Goal: Task Accomplishment & Management: Manage account settings

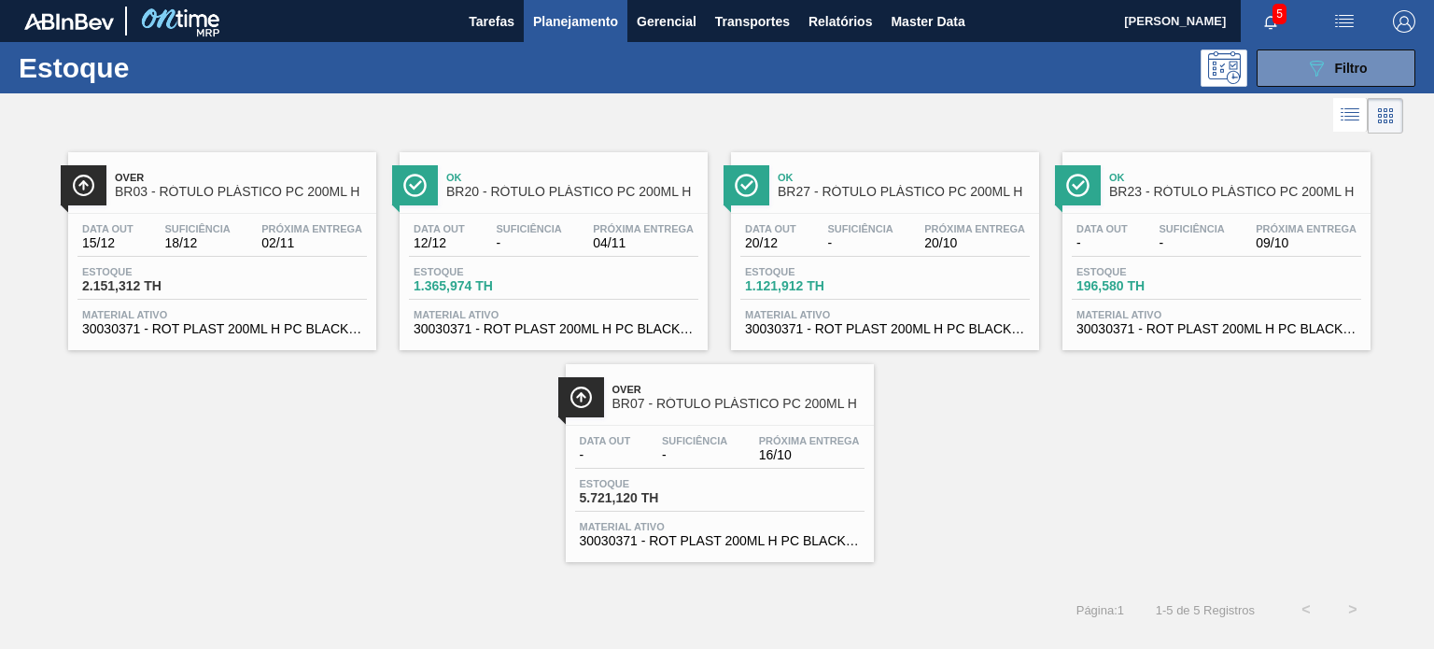
scroll to position [93, 0]
click at [1118, 224] on span "Data out" at bounding box center [1101, 228] width 51 height 11
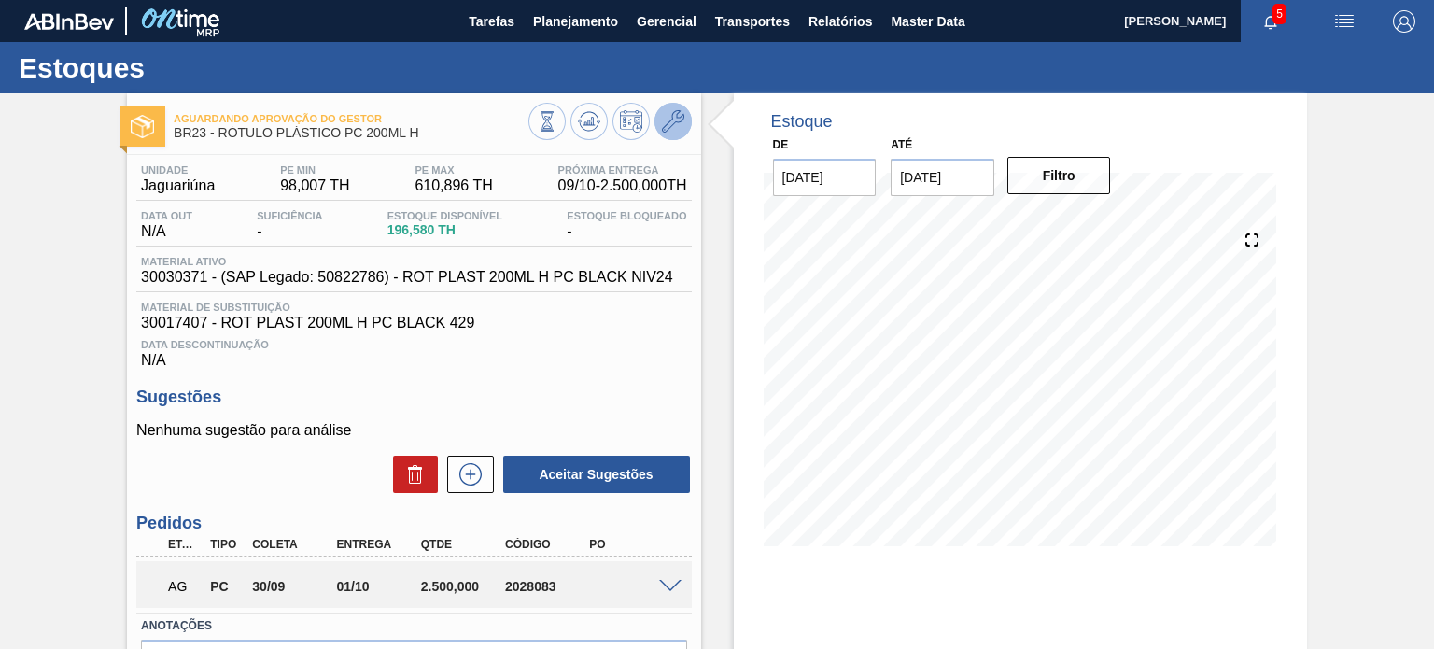
click at [680, 116] on icon at bounding box center [673, 121] width 22 height 22
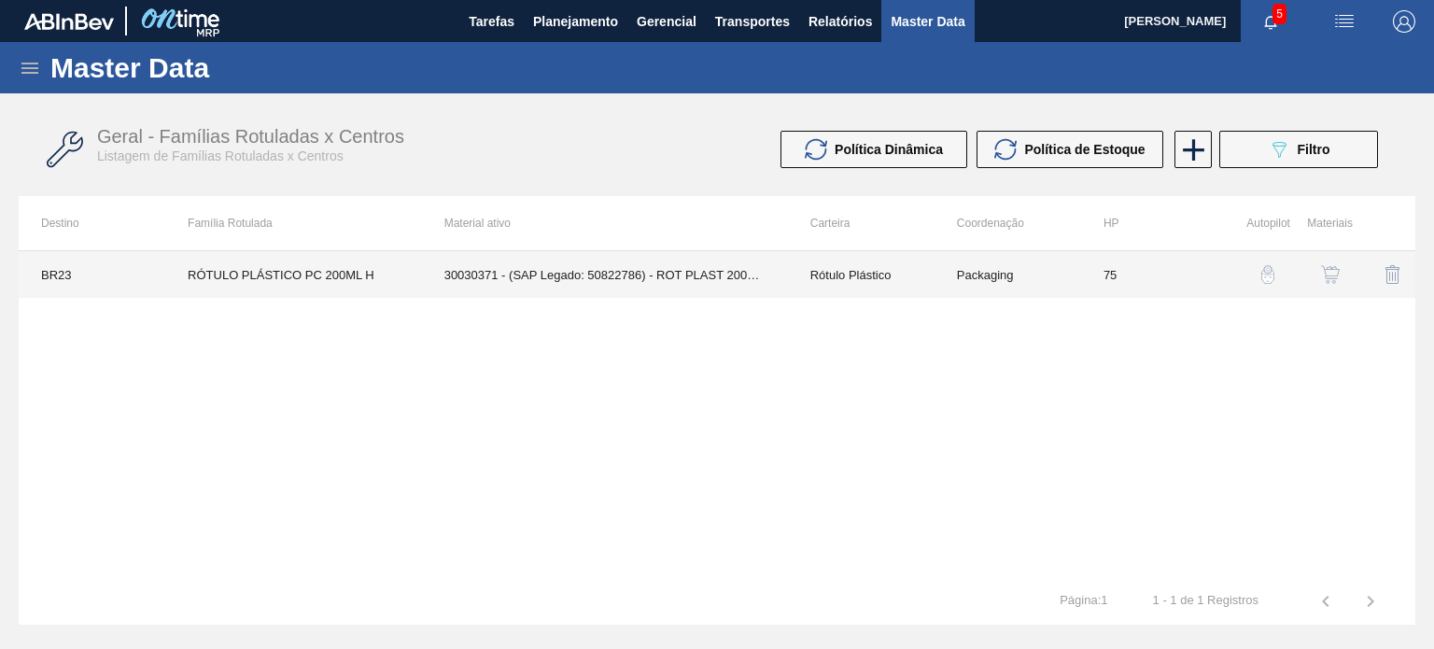
click at [1110, 273] on td "75" at bounding box center [1154, 274] width 147 height 47
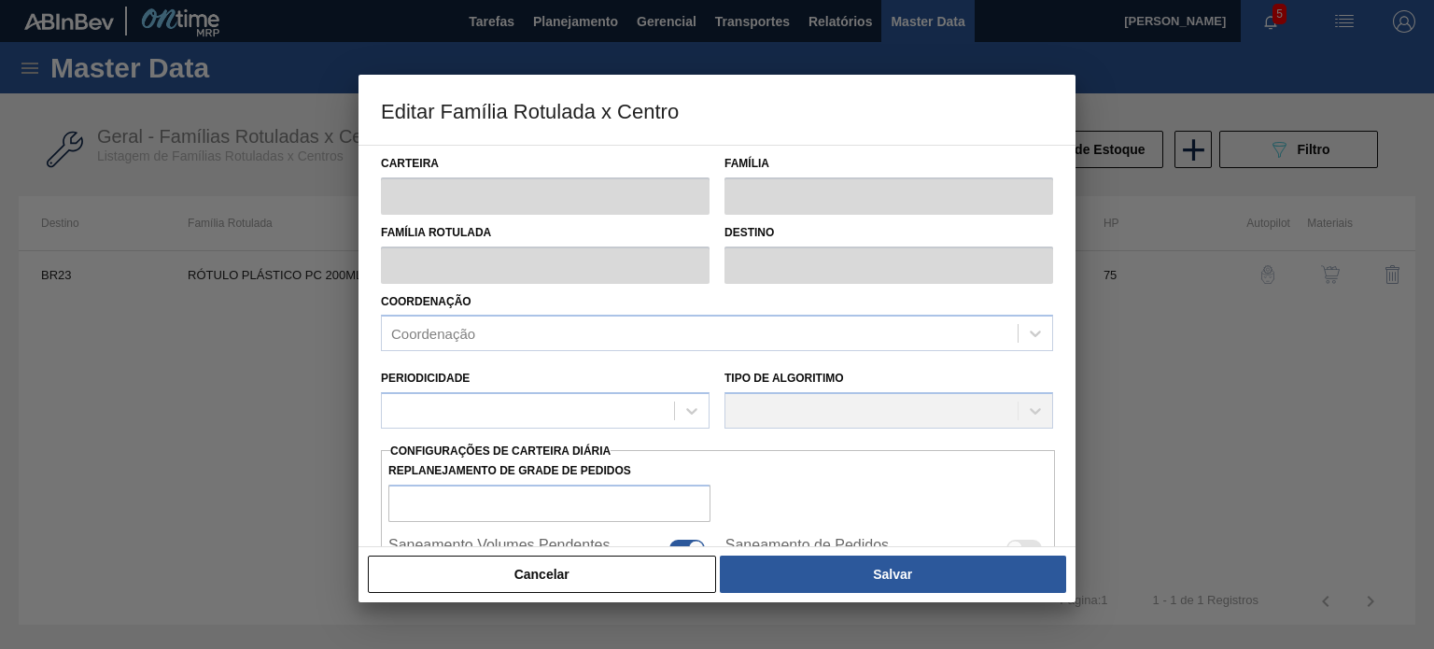
type input "Rótulo Plástico"
type input "RÓTULO PLÁSTICO PC 200ML H"
type input "BR23 - Jaguariúna"
type input "75"
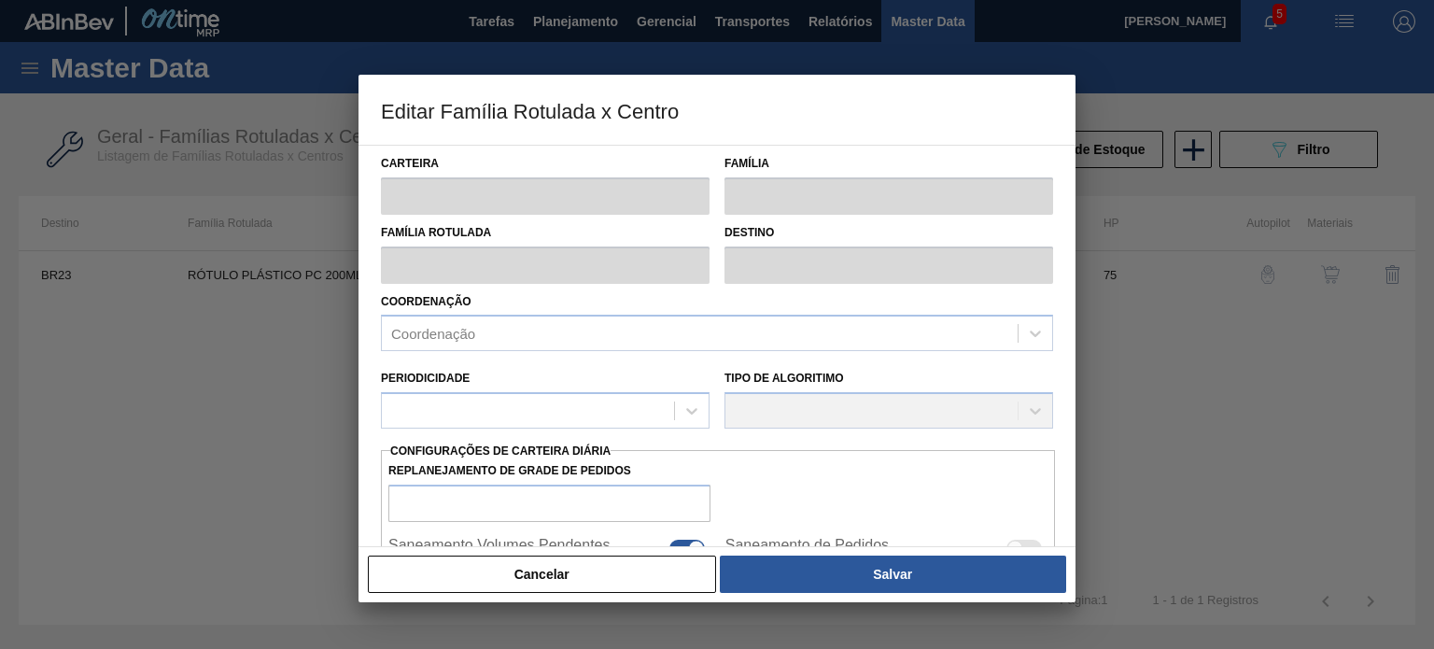
type input "98,007"
type input "610,896"
type input "50"
type input "354,452"
checkbox input "true"
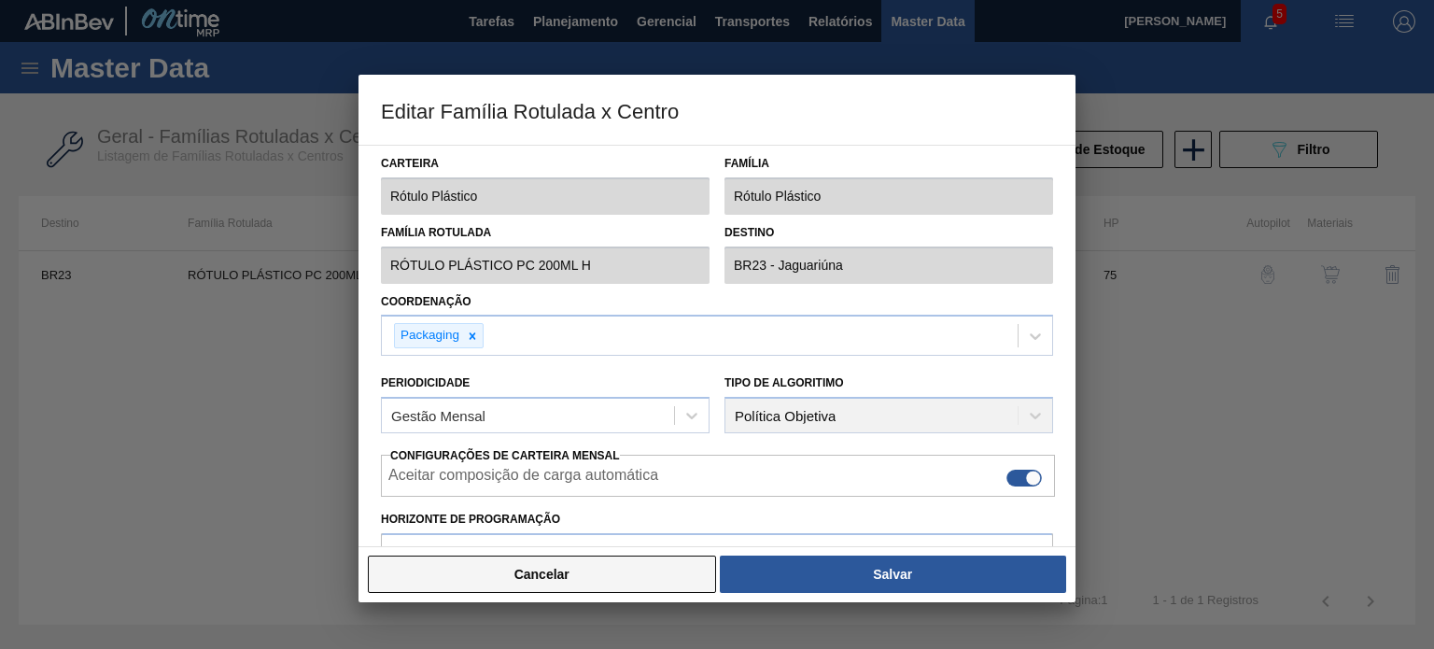
click at [615, 571] on button "Cancelar" at bounding box center [542, 574] width 348 height 37
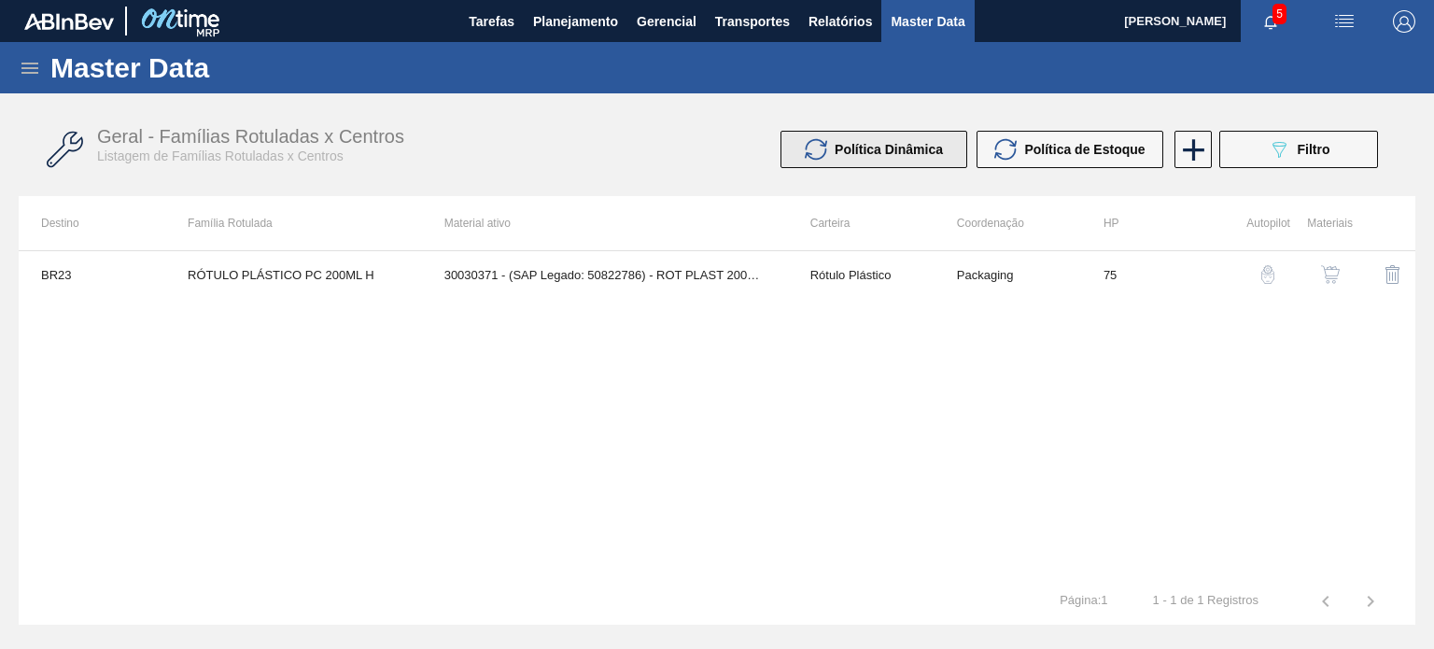
click at [939, 160] on div "Política Dinâmica" at bounding box center [874, 149] width 138 height 22
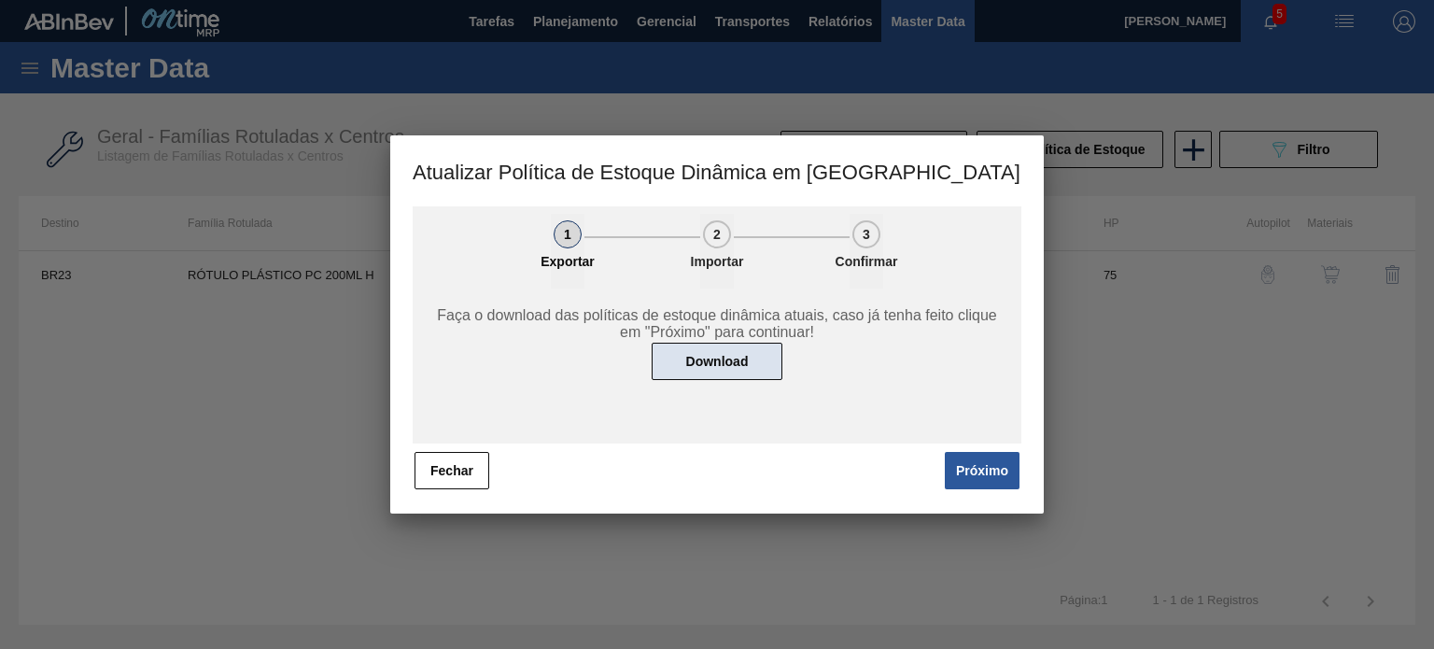
click at [745, 353] on button "Download" at bounding box center [717, 361] width 131 height 37
click at [464, 469] on button "Fechar" at bounding box center [452, 470] width 75 height 37
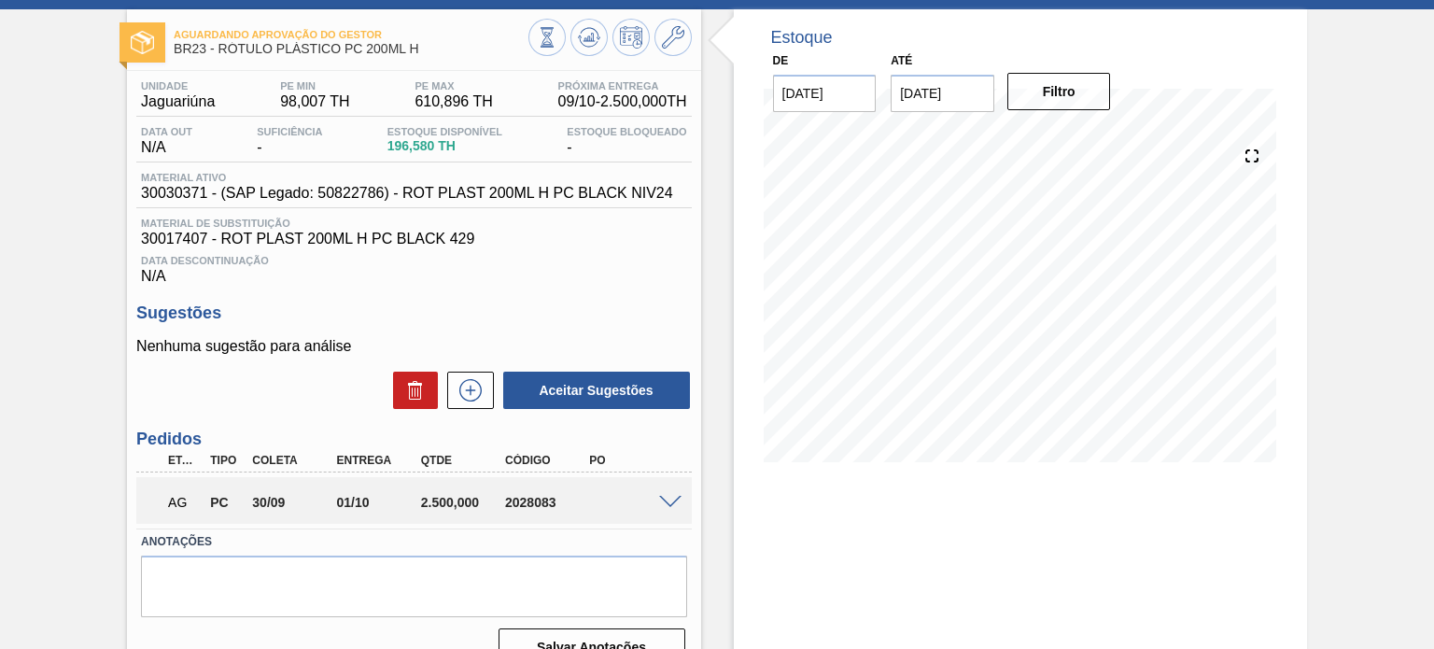
scroll to position [60, 0]
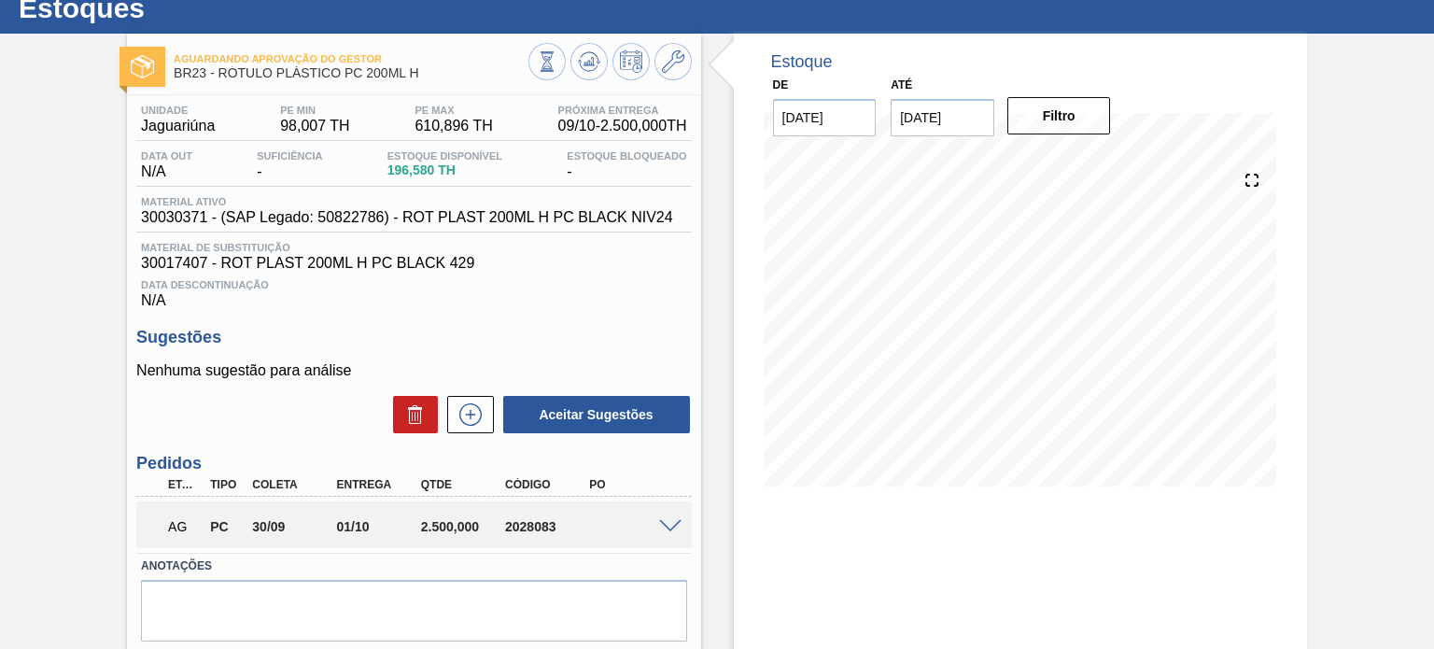
click at [687, 73] on div at bounding box center [609, 64] width 163 height 42
click at [678, 66] on icon at bounding box center [673, 61] width 22 height 22
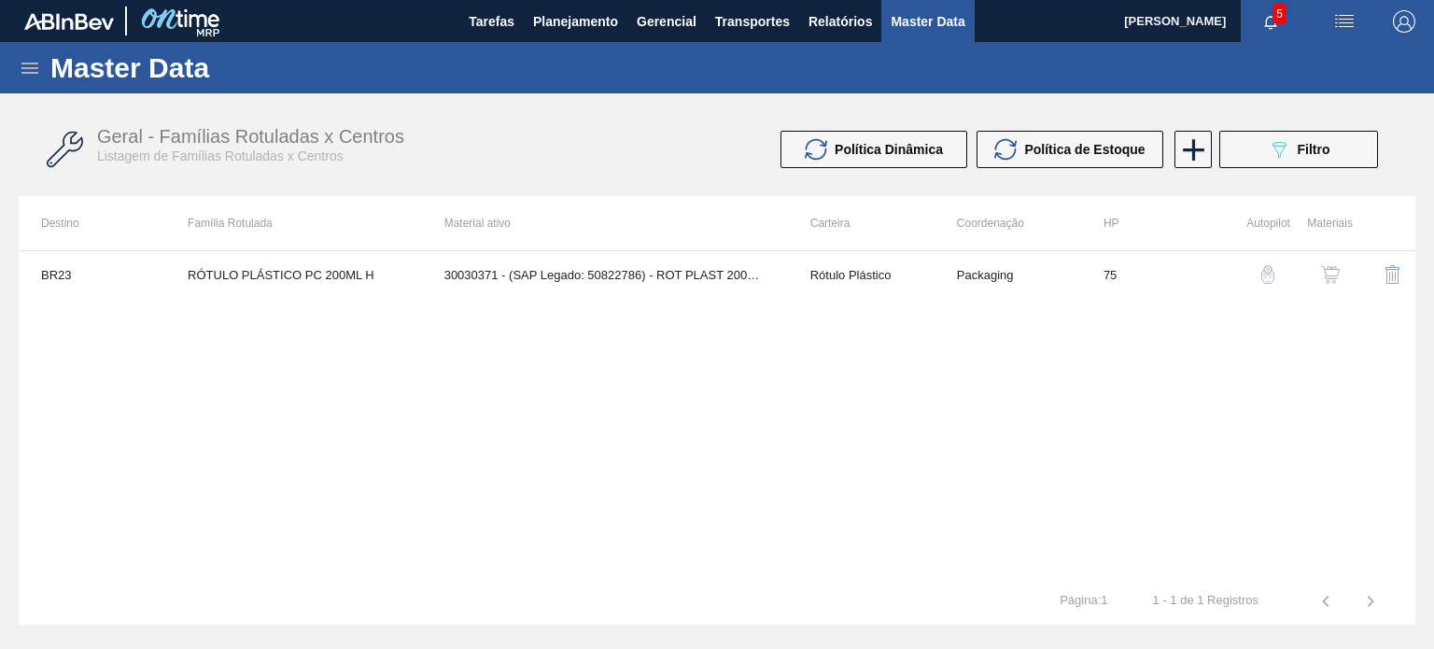
click at [1318, 272] on button "button" at bounding box center [1330, 274] width 45 height 45
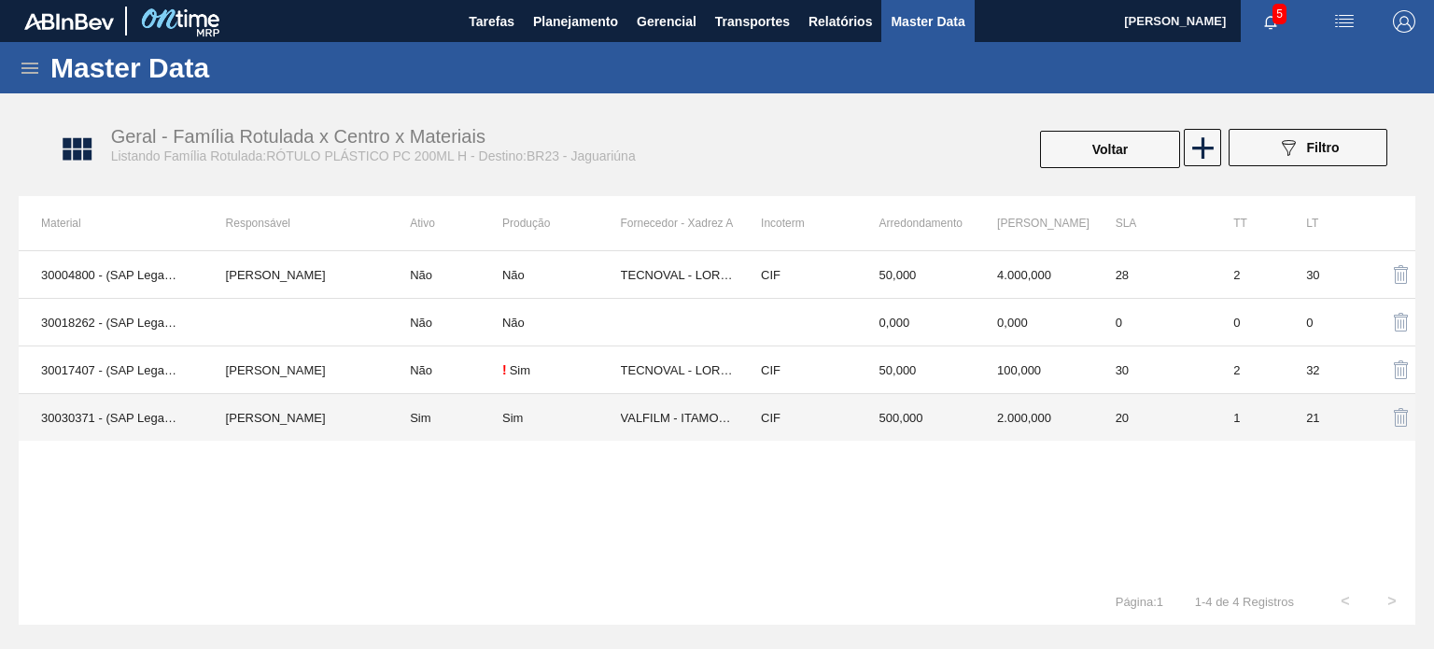
click at [844, 415] on td "CIF" at bounding box center [797, 418] width 119 height 48
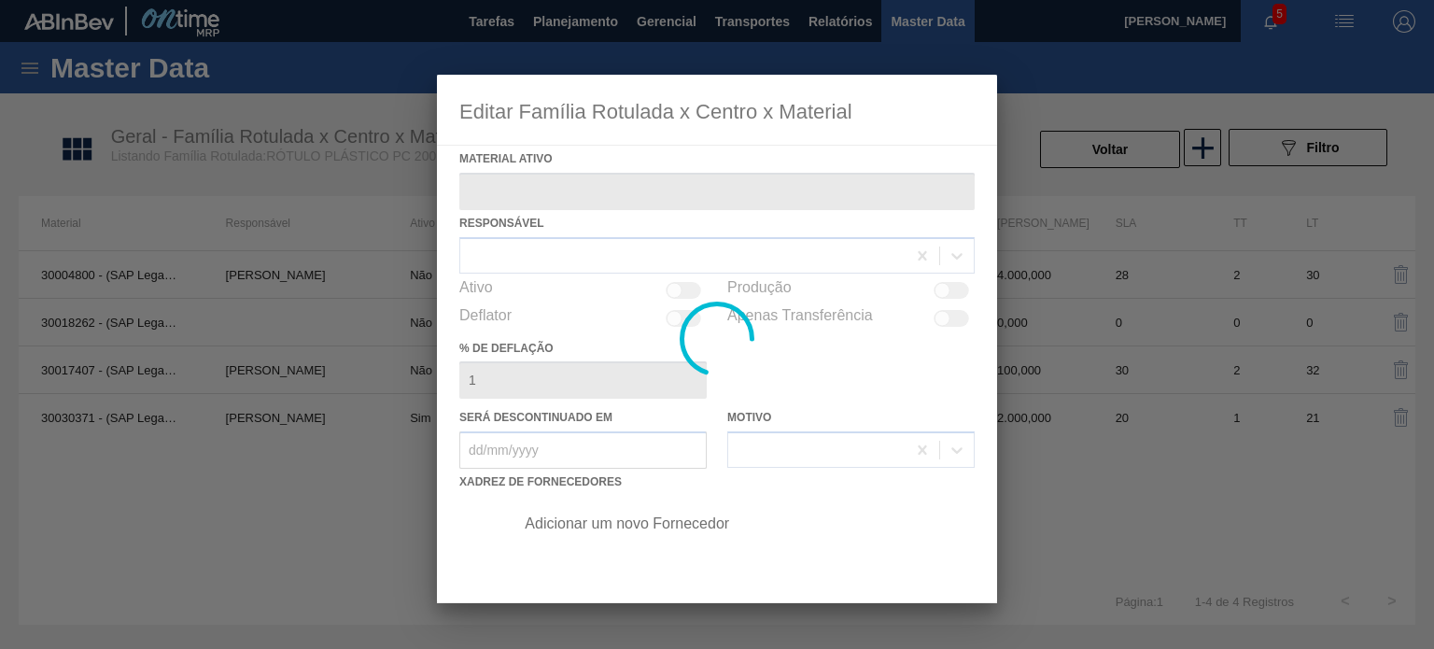
type ativo "30030371 - (SAP Legado: 50822786) - ROT PLAST 200ML H PC BLACK NIV24"
checkbox input "true"
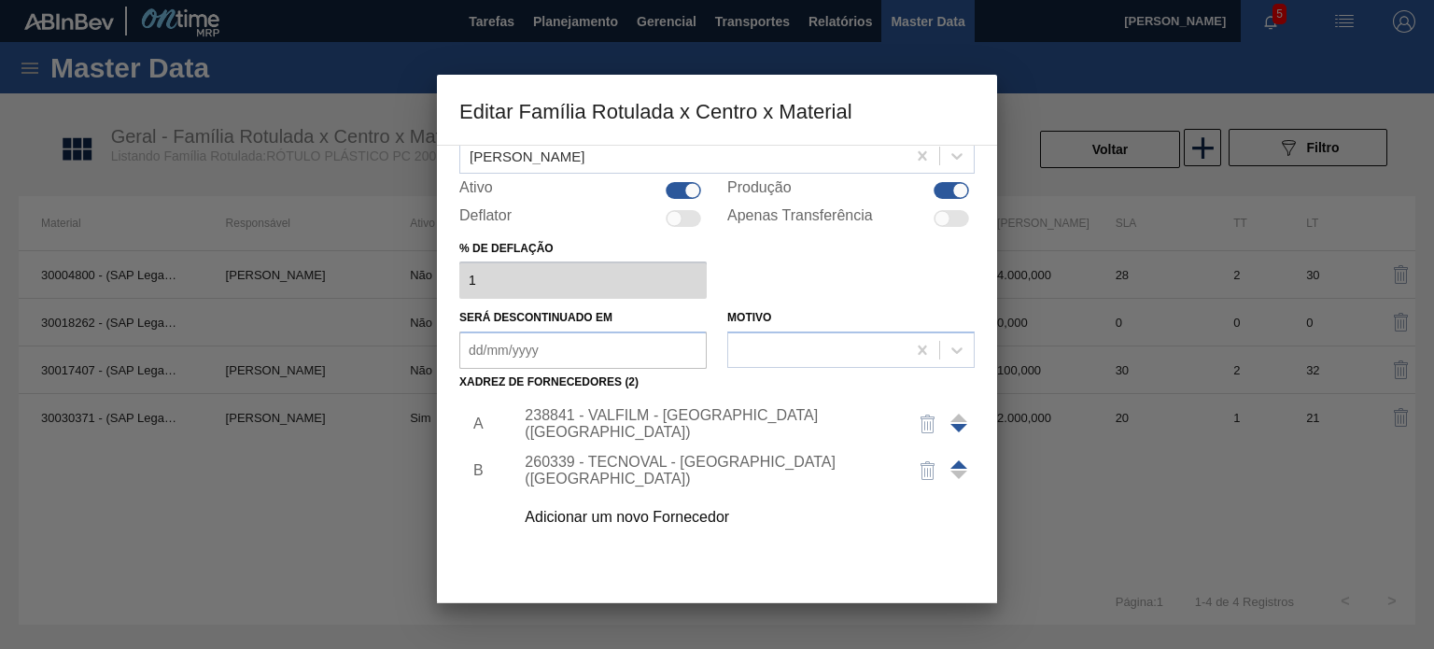
scroll to position [190, 0]
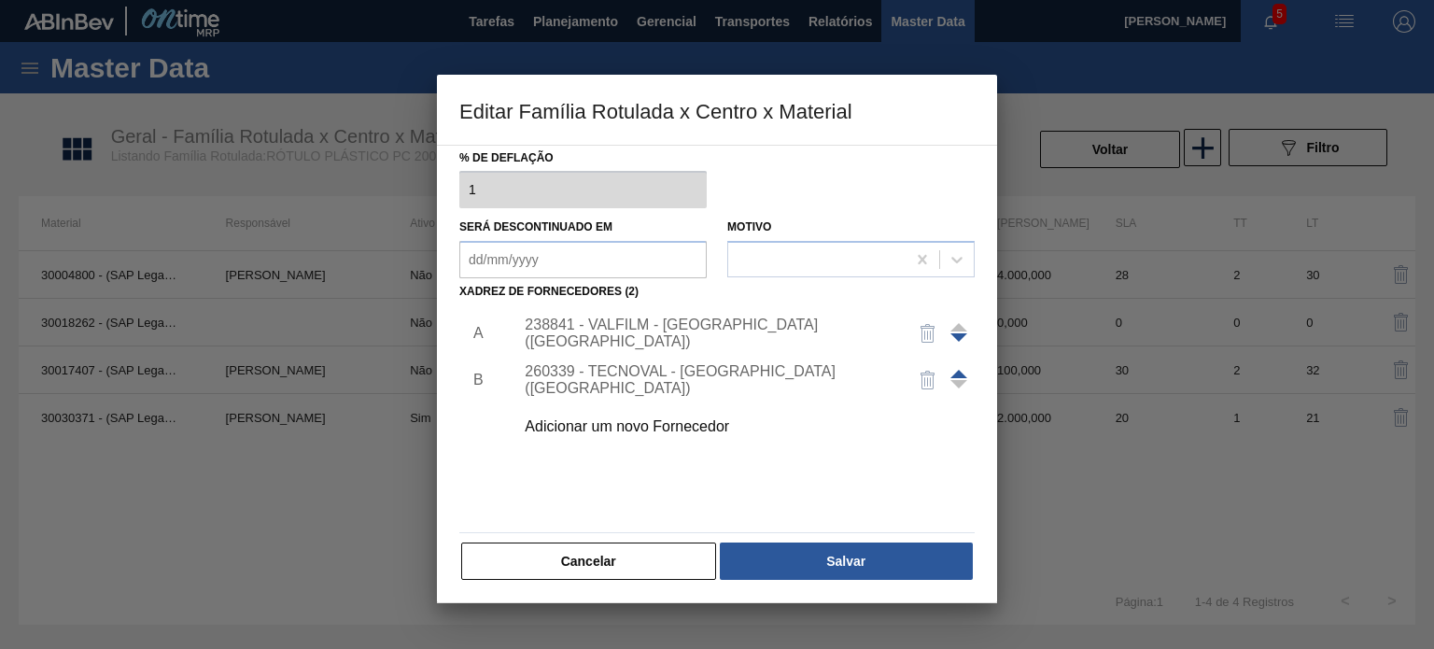
click at [707, 345] on div "238841 - VALFILM - [GEOGRAPHIC_DATA] ([GEOGRAPHIC_DATA])" at bounding box center [738, 333] width 471 height 47
click at [707, 337] on div "238841 - VALFILM - [GEOGRAPHIC_DATA] ([GEOGRAPHIC_DATA])" at bounding box center [708, 333] width 366 height 34
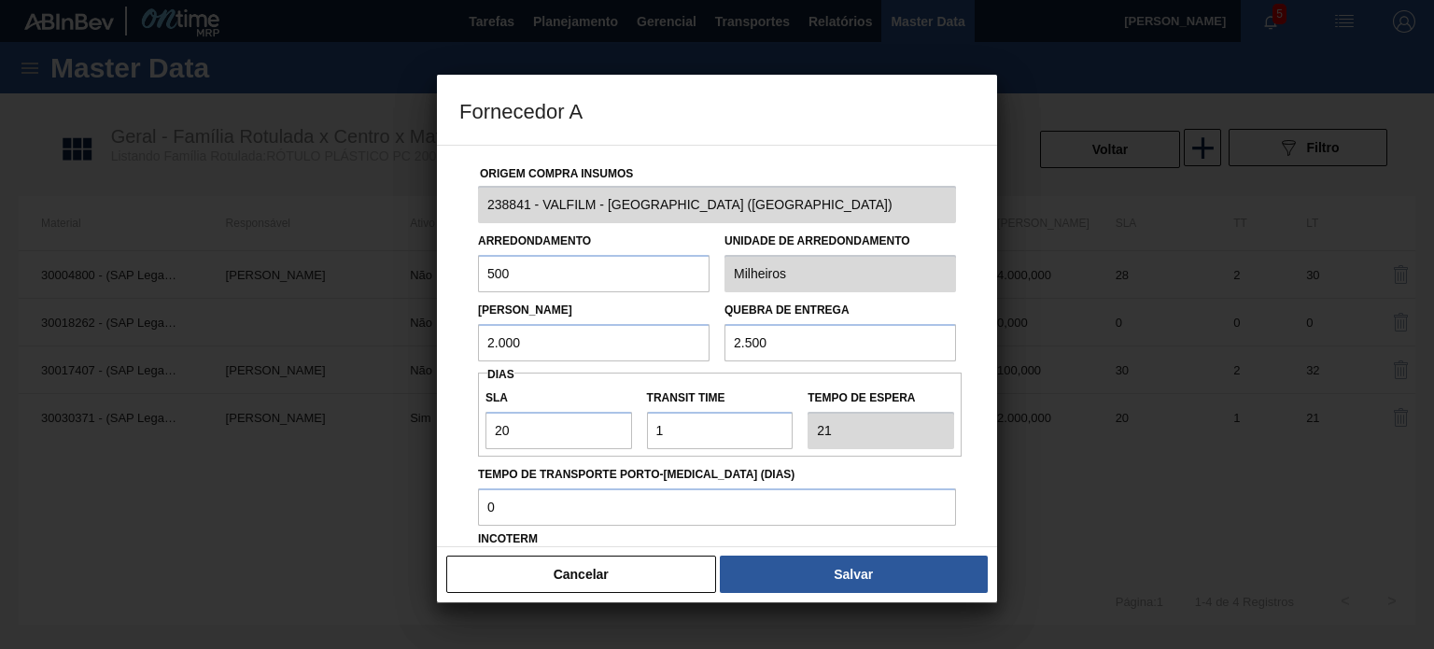
click at [525, 571] on button "Cancelar" at bounding box center [581, 574] width 270 height 37
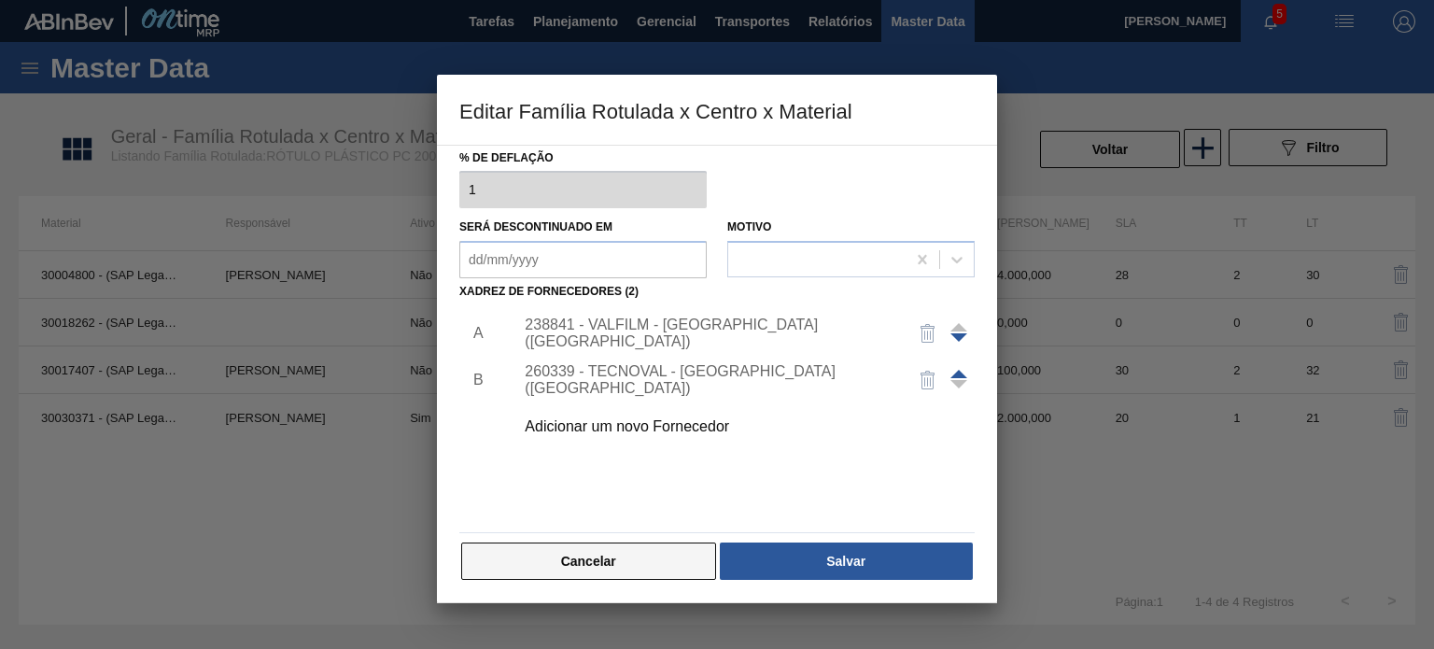
click at [616, 543] on button "Cancelar" at bounding box center [588, 560] width 255 height 37
